Goal: Task Accomplishment & Management: Use online tool/utility

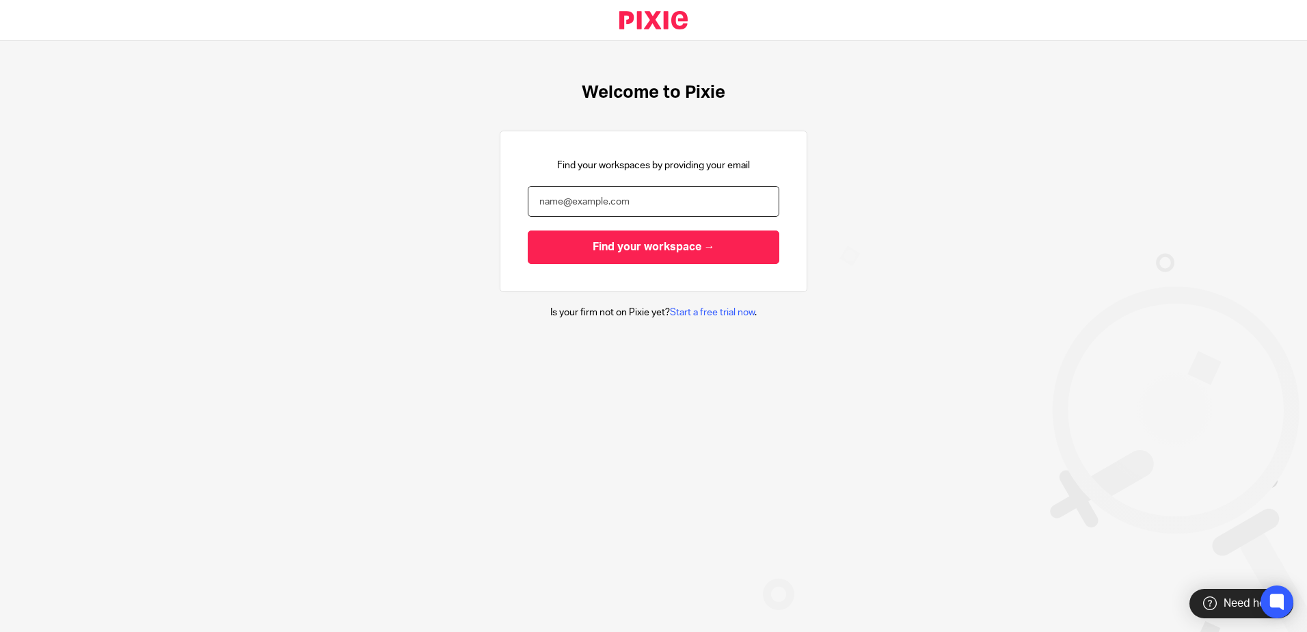
click at [586, 204] on input "email" at bounding box center [654, 201] width 252 height 31
type input "heather.barnes@xeinadin.com"
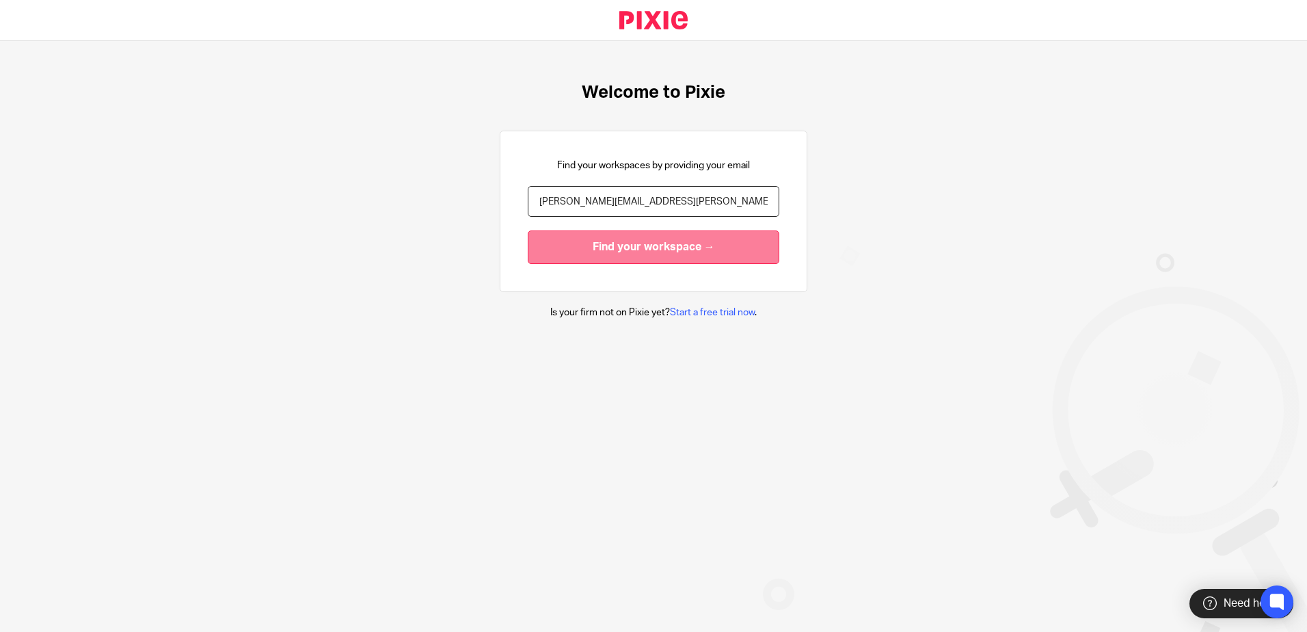
click at [599, 246] on input "Find your workspace →" at bounding box center [654, 246] width 252 height 33
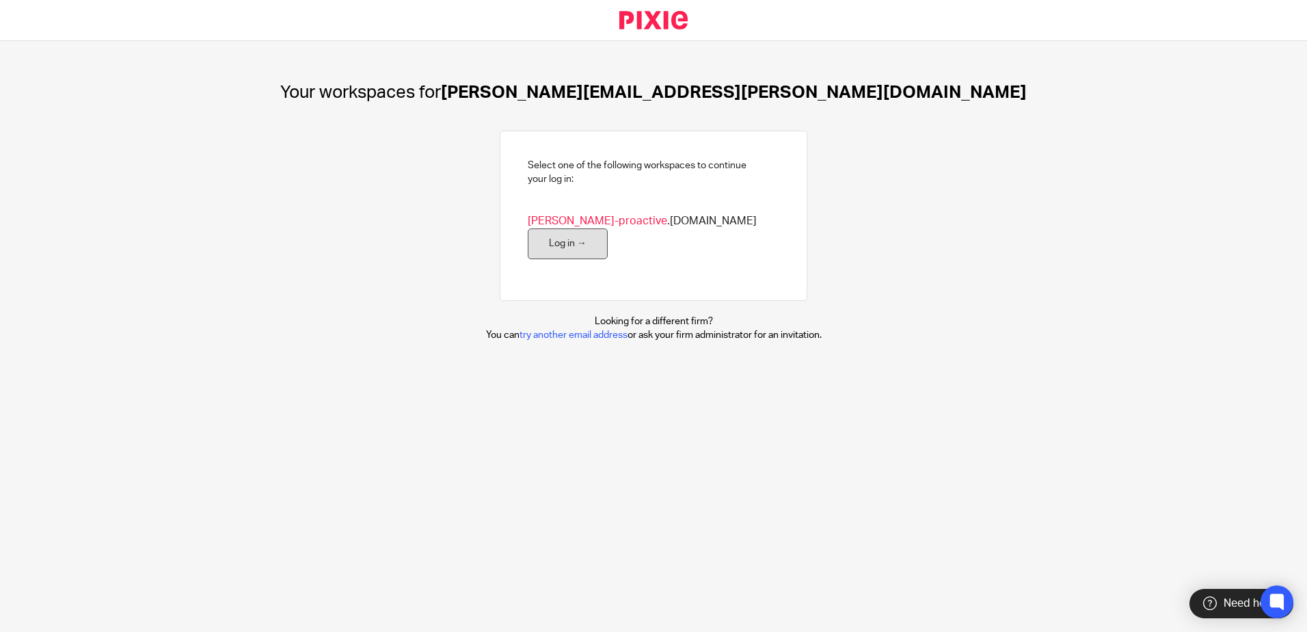
click at [608, 228] on link "Log in →" at bounding box center [568, 243] width 80 height 31
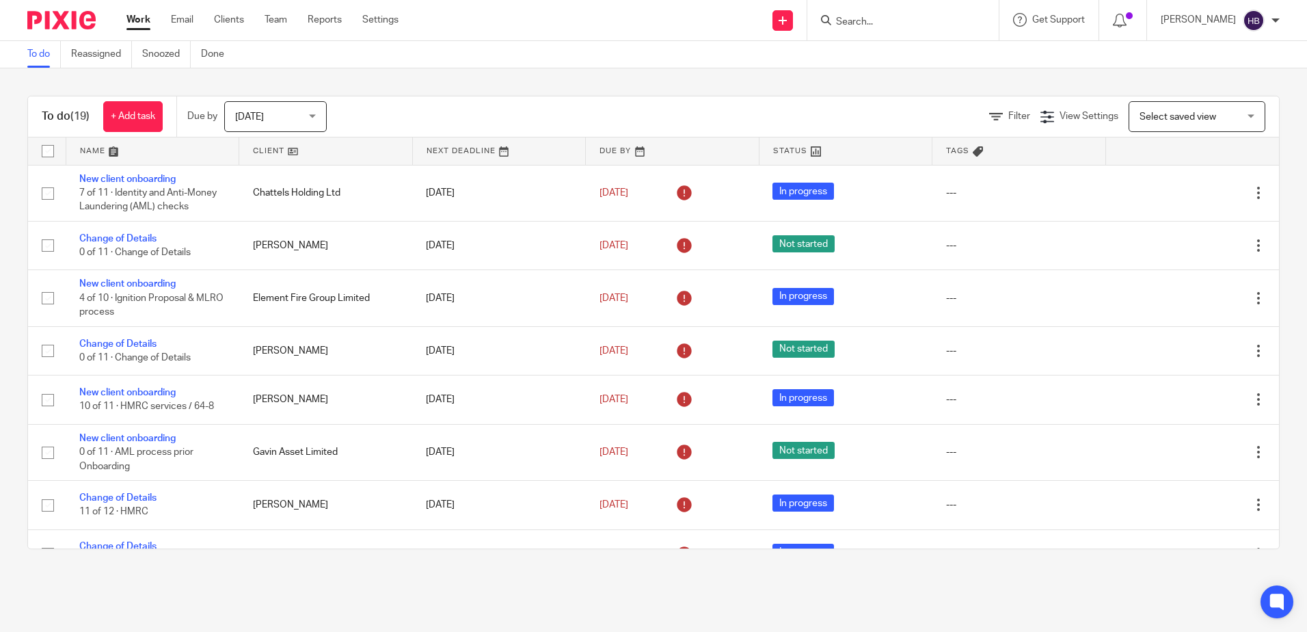
click at [865, 21] on input "Search" at bounding box center [896, 22] width 123 height 12
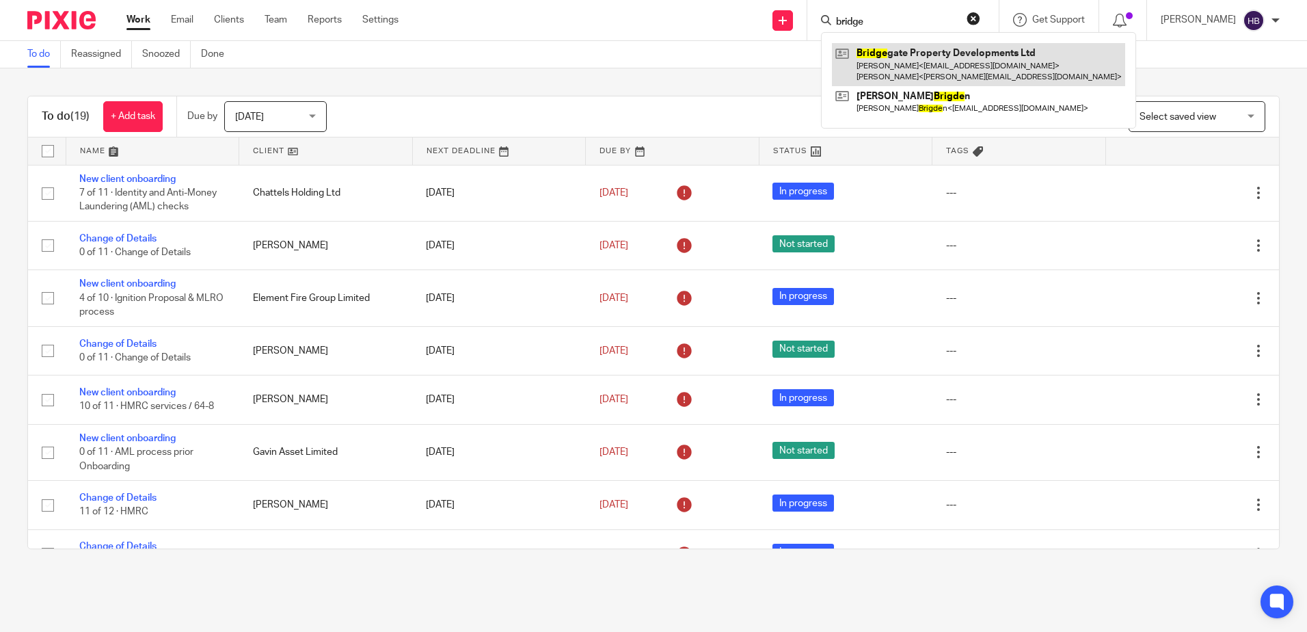
type input "bridge"
click at [936, 70] on link at bounding box center [978, 64] width 293 height 42
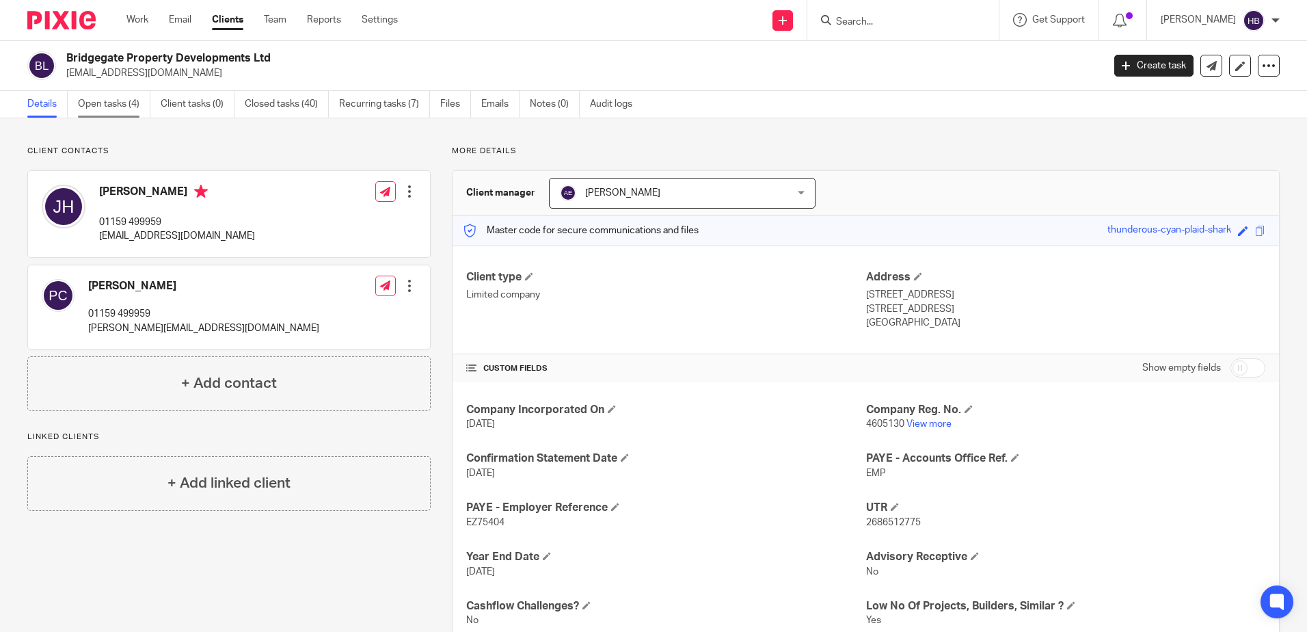
click at [84, 103] on link "Open tasks (4)" at bounding box center [114, 104] width 72 height 27
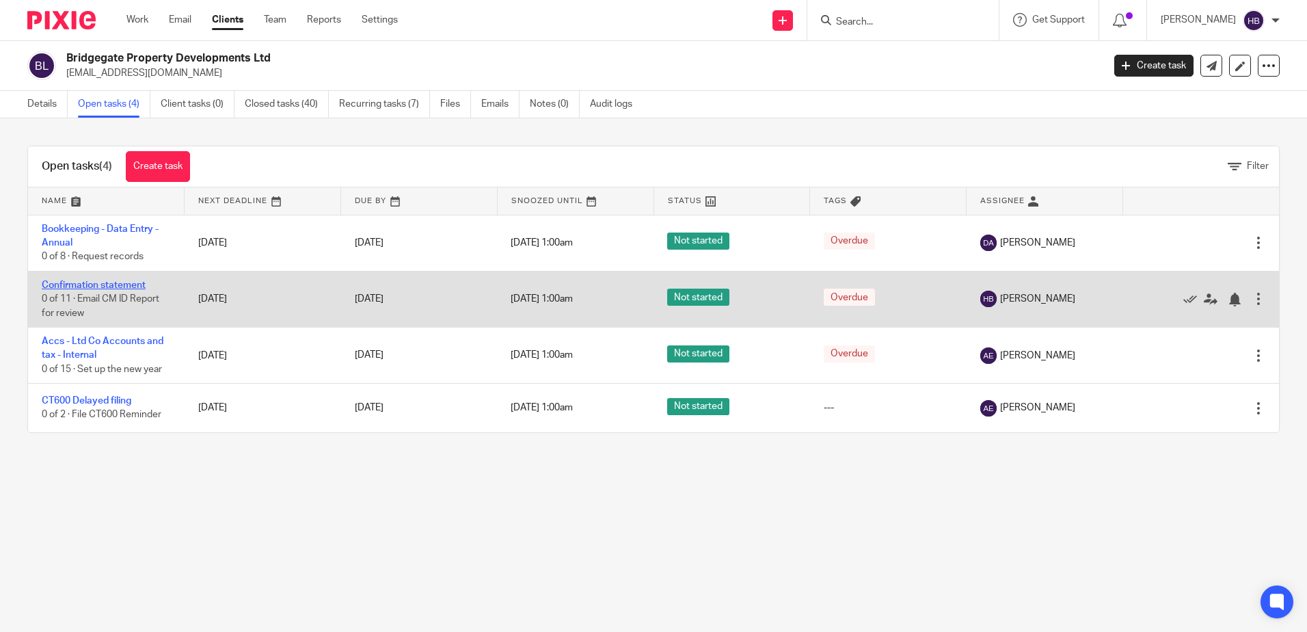
click at [121, 282] on link "Confirmation statement" at bounding box center [94, 285] width 104 height 10
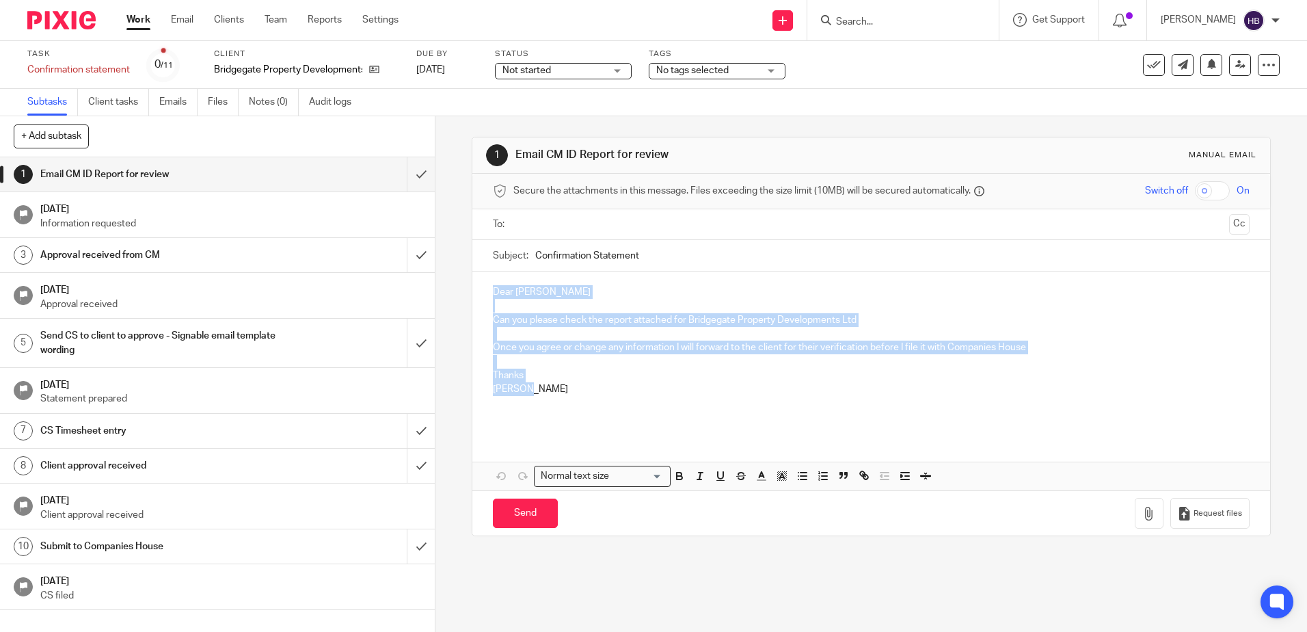
drag, startPoint x: 529, startPoint y: 390, endPoint x: 489, endPoint y: 295, distance: 102.6
click at [489, 295] on div "Dear Amina Essop Can you please check the report attached for Bridgegate Proper…" at bounding box center [870, 352] width 797 height 163
copy div "Dear Amina Essop Can you please check the report attached for Bridgegate Proper…"
click at [404, 173] on input "submit" at bounding box center [217, 174] width 435 height 34
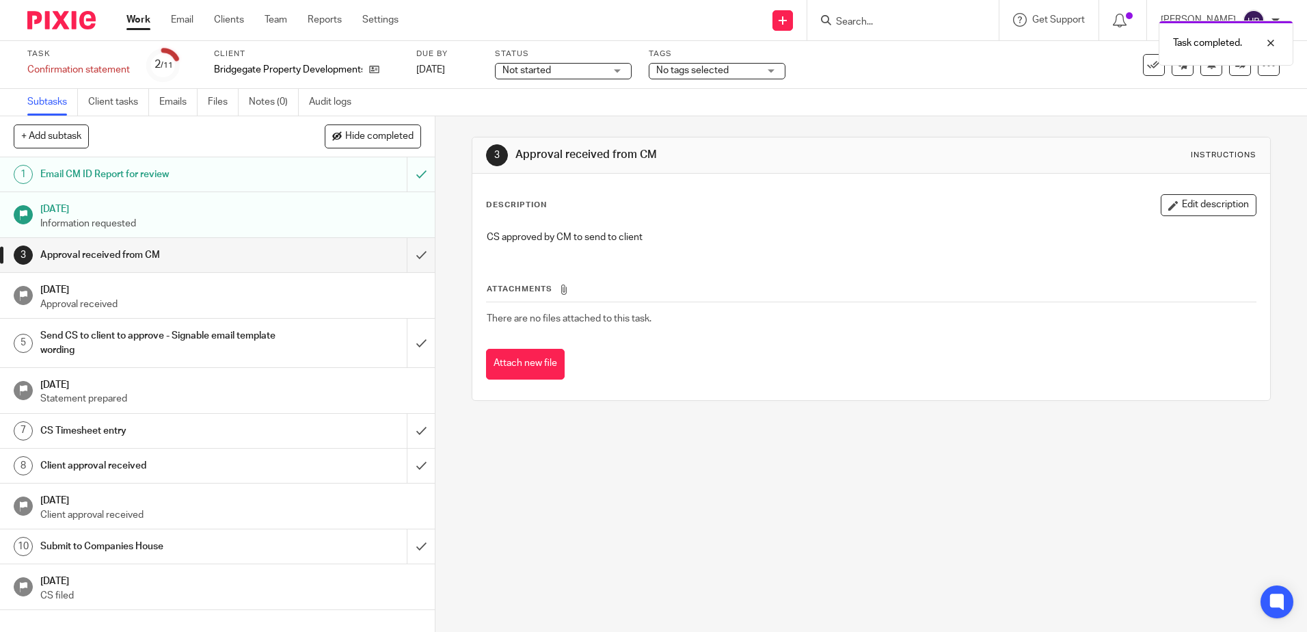
click at [852, 22] on div "Task completed." at bounding box center [973, 40] width 640 height 52
click at [874, 25] on div "Task completed." at bounding box center [973, 40] width 640 height 52
click at [850, 22] on input "Search" at bounding box center [896, 22] width 123 height 12
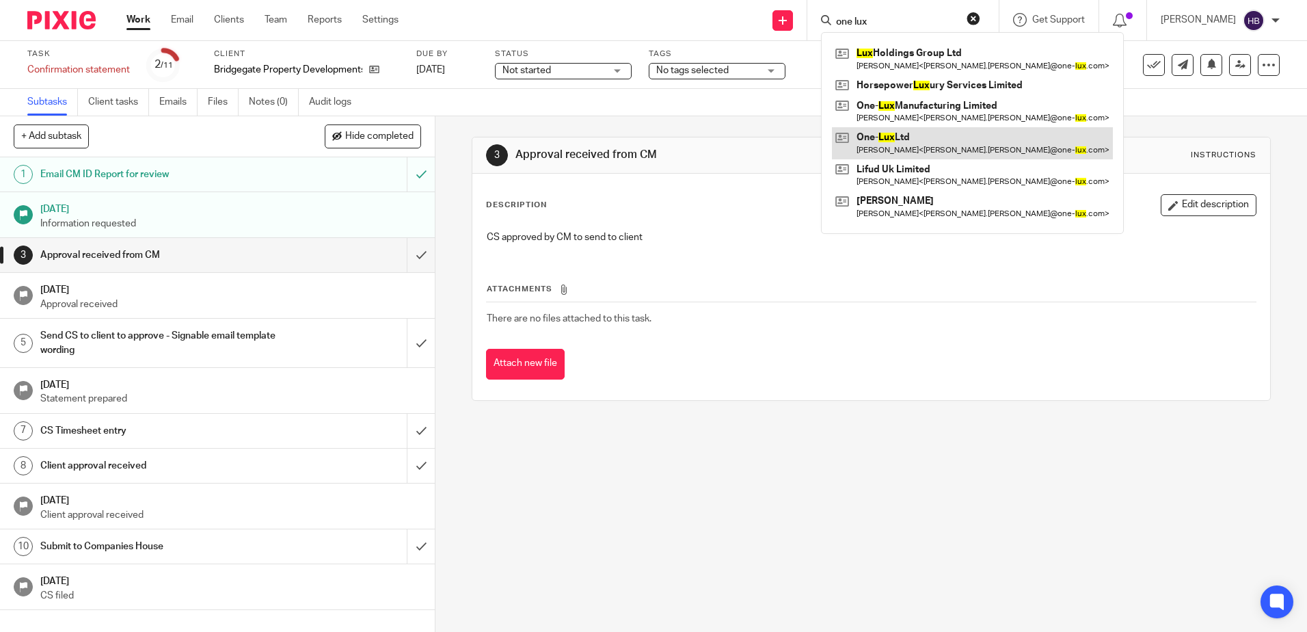
type input "one lux"
click at [895, 136] on link at bounding box center [972, 142] width 281 height 31
